Goal: Information Seeking & Learning: Learn about a topic

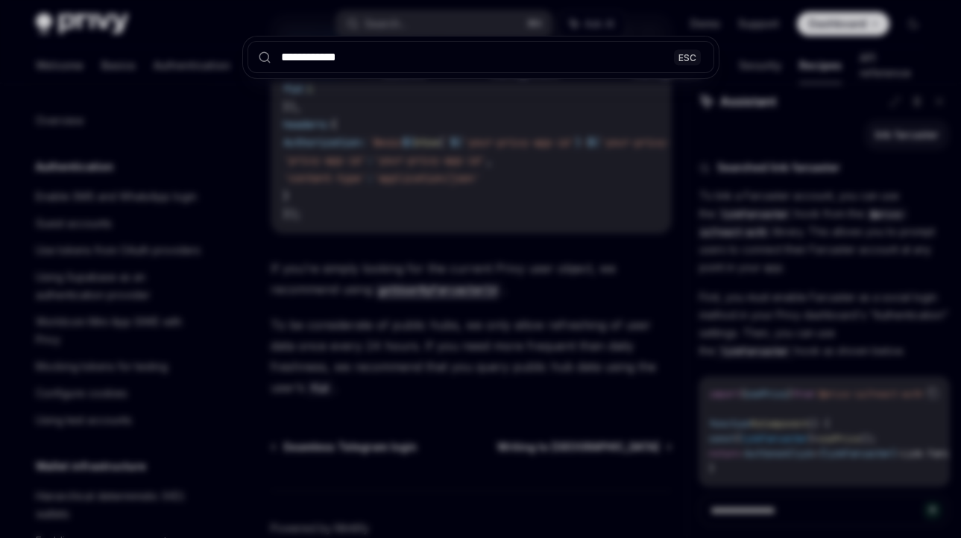
scroll to position [153, 0]
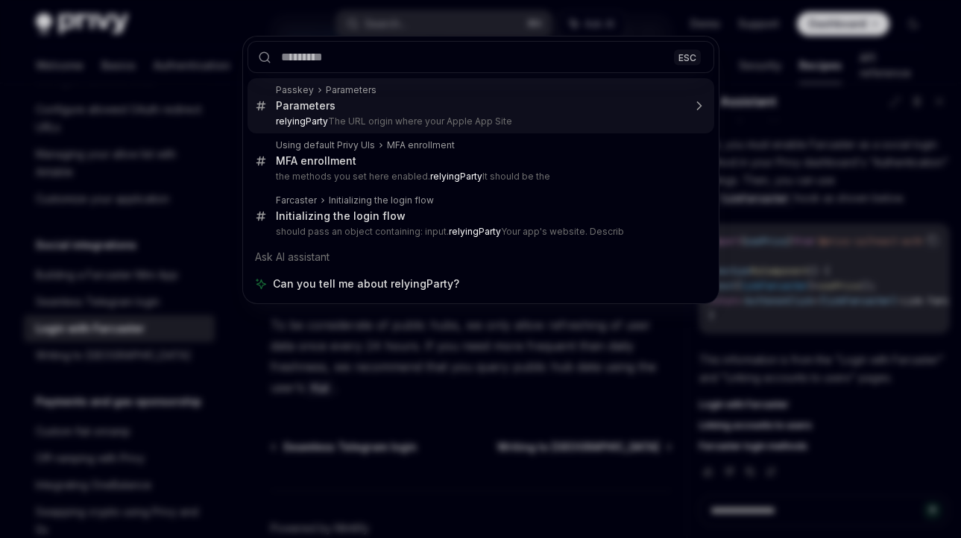
type textarea "*"
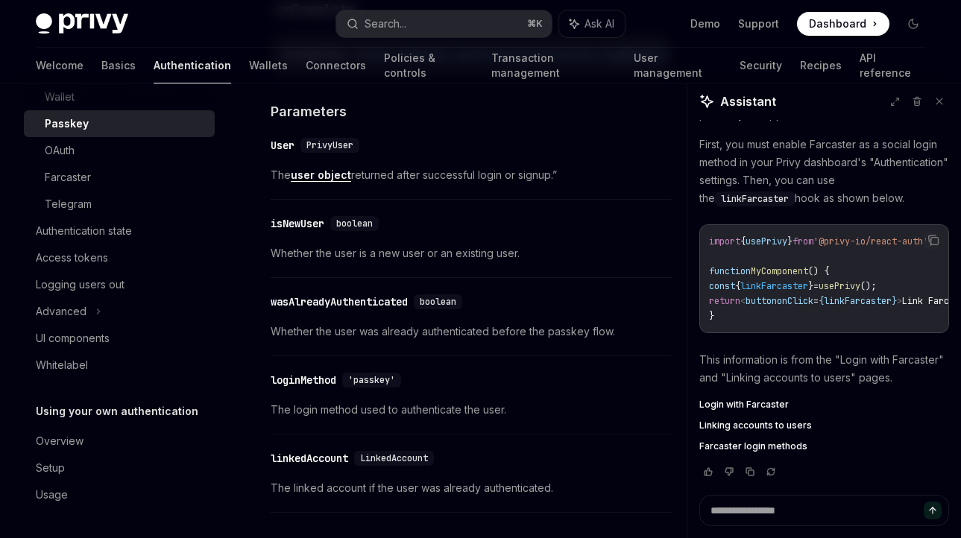
scroll to position [207, 0]
click at [412, 30] on button "Search... ⌘ K" at bounding box center [443, 23] width 215 height 27
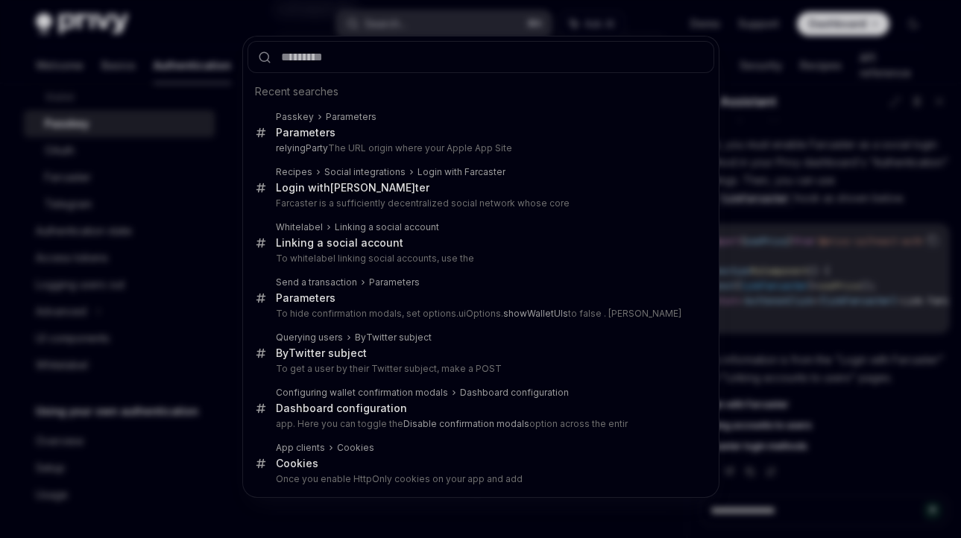
type input "**********"
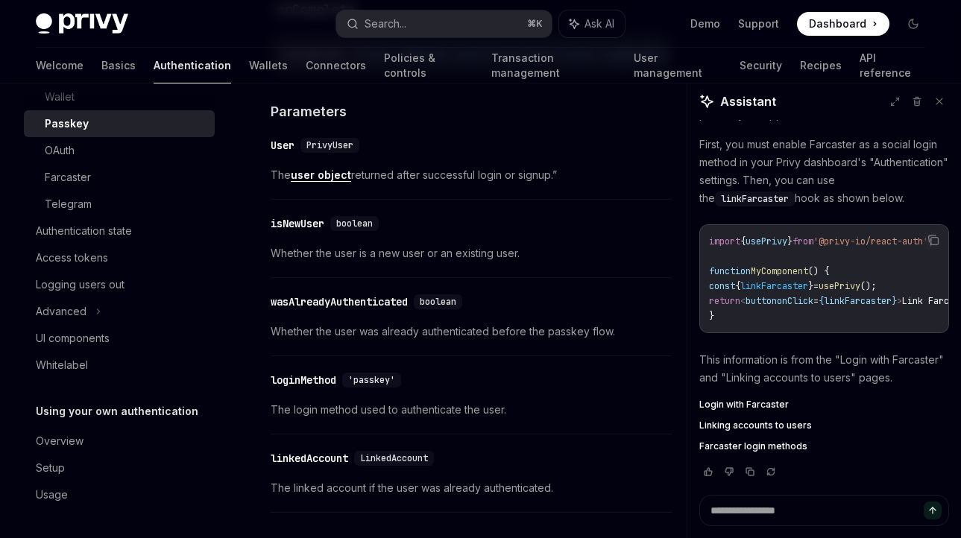
type textarea "*"
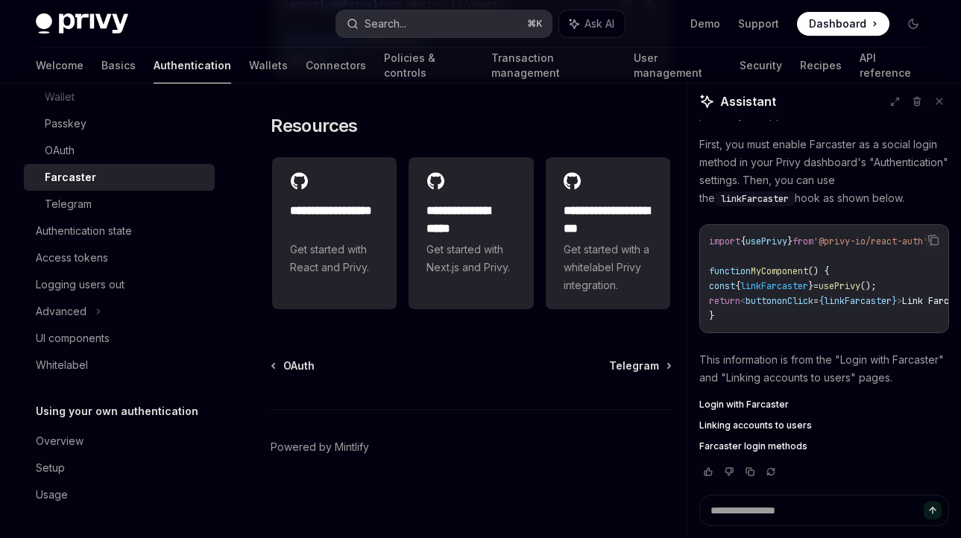
scroll to position [84, 0]
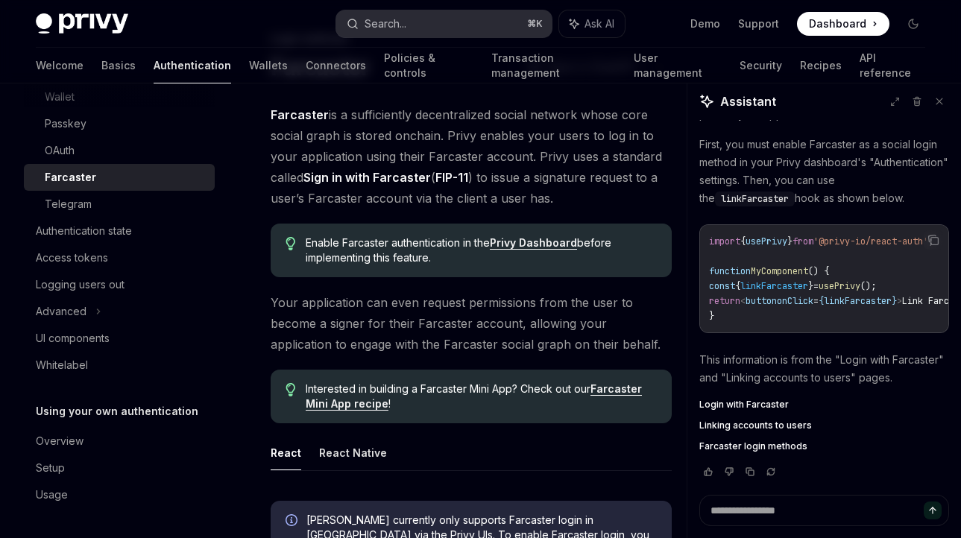
click at [409, 25] on button "Search... ⌘ K" at bounding box center [443, 23] width 215 height 27
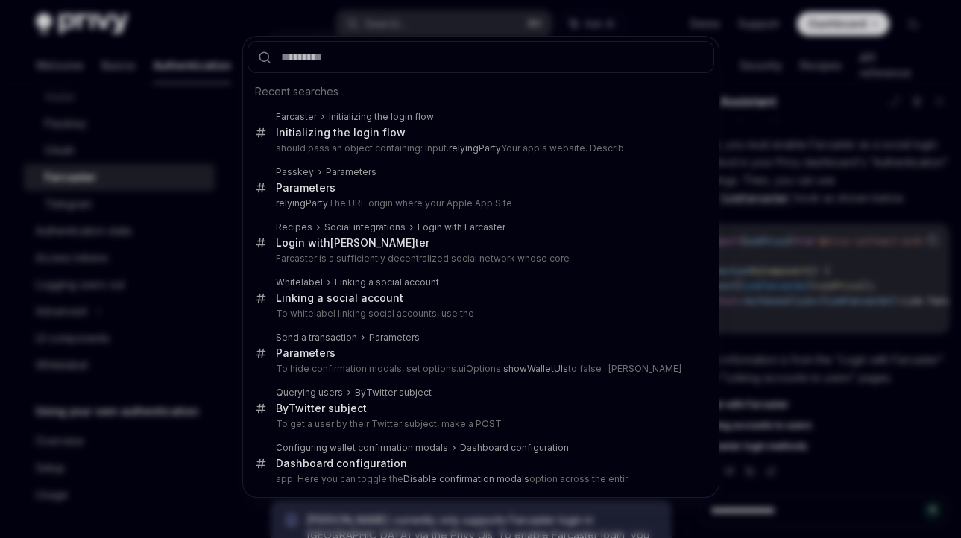
click at [813, 426] on div "Recent searches Farcaster Initializing the login flow Initializing the login fl…" at bounding box center [480, 269] width 961 height 538
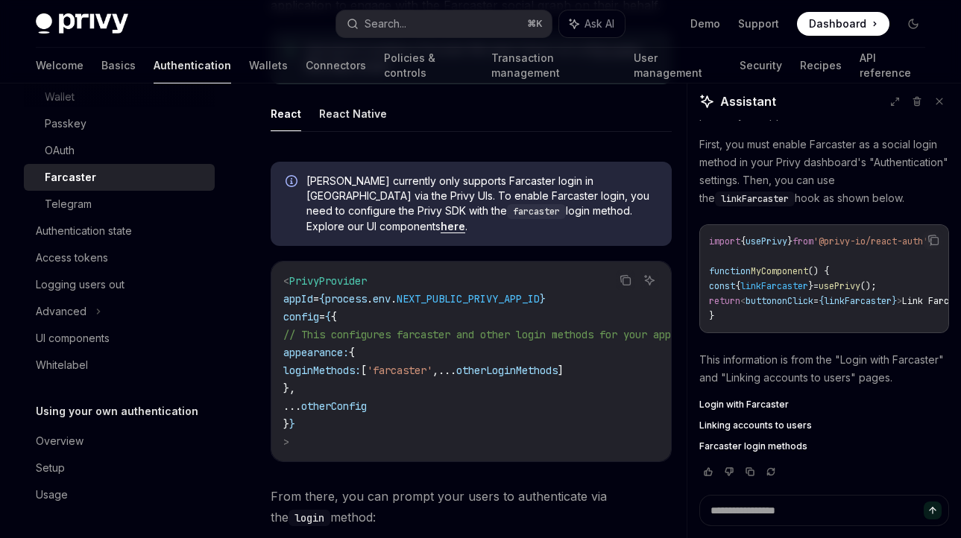
scroll to position [394, 0]
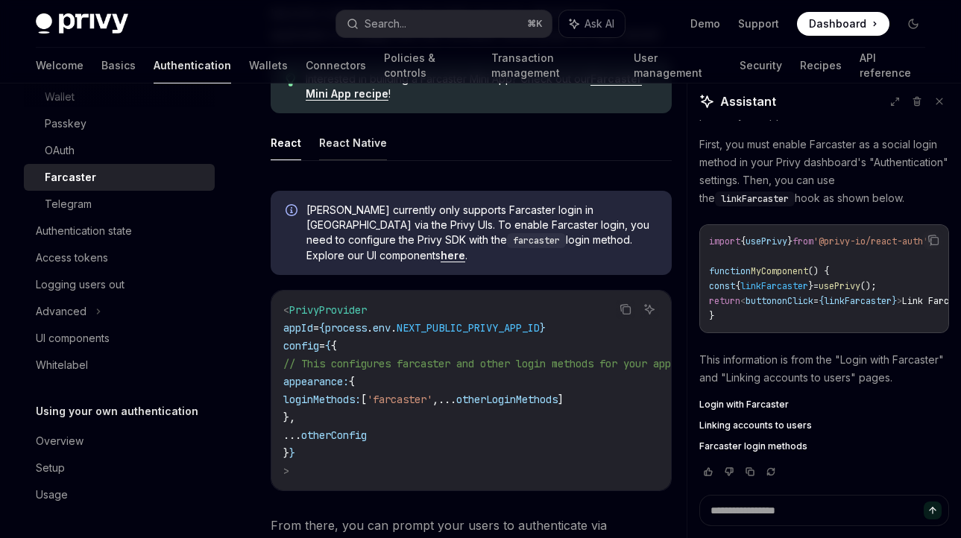
click at [341, 145] on button "React Native" at bounding box center [353, 142] width 68 height 35
type textarea "*"
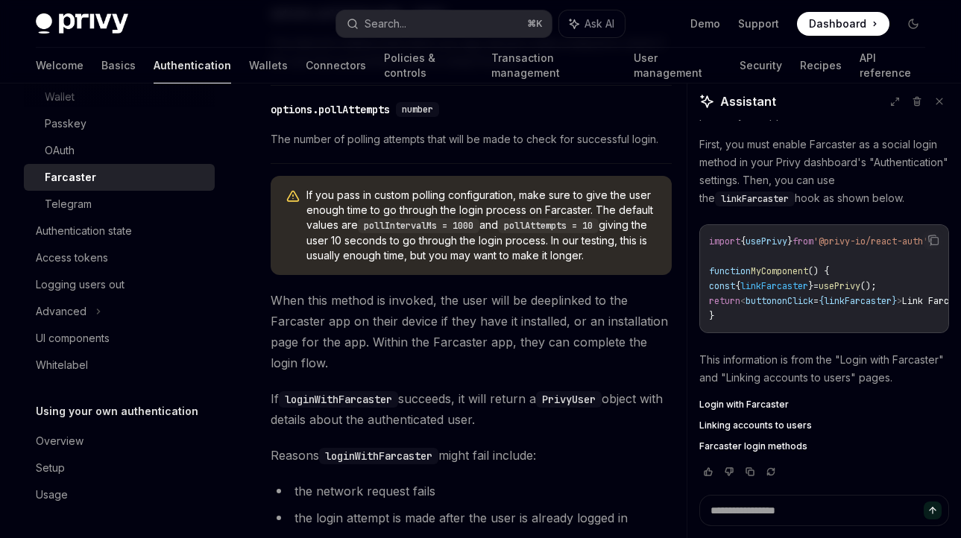
scroll to position [1265, 0]
